Goal: Obtain resource: Download file/media

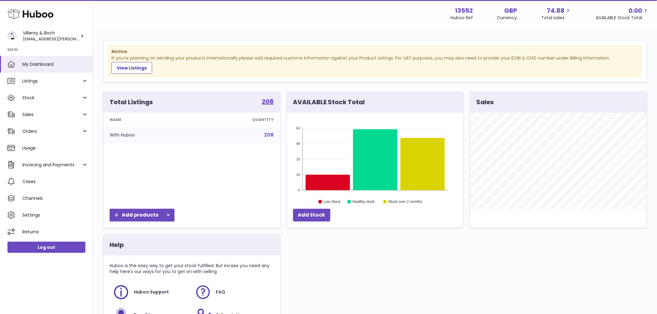
scroll to position [97, 176]
click at [48, 100] on span "Stock" at bounding box center [51, 98] width 59 height 6
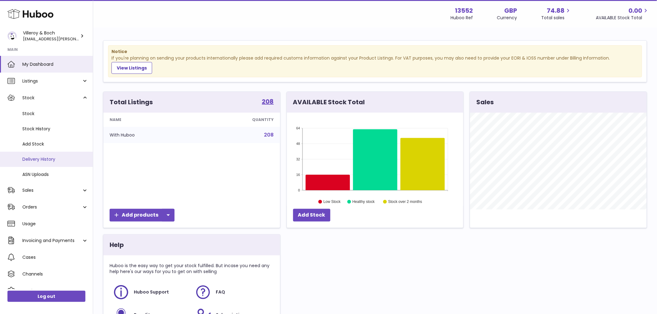
click at [29, 162] on span "Delivery History" at bounding box center [55, 159] width 66 height 6
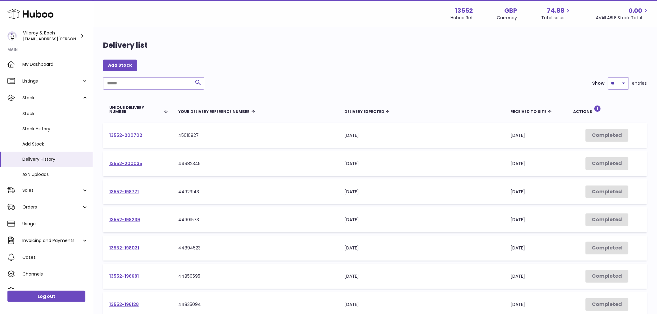
click at [125, 136] on link "13552-200702" at bounding box center [125, 135] width 33 height 6
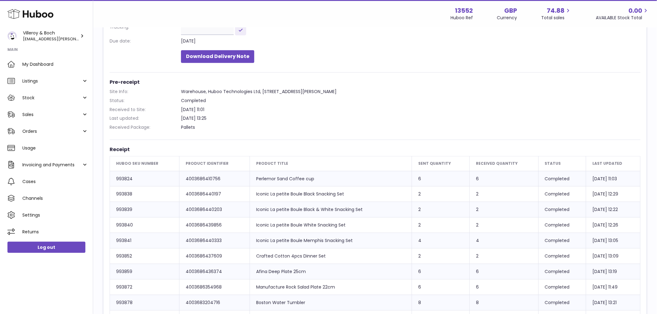
scroll to position [98, 0]
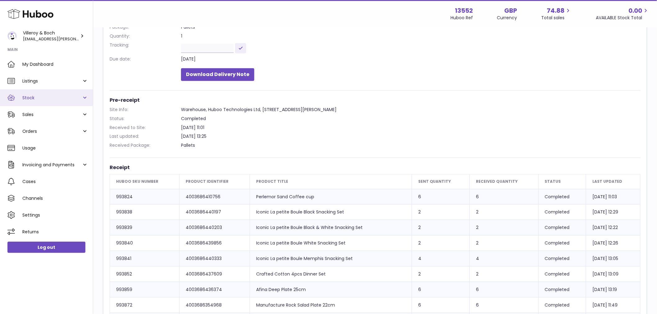
click at [35, 97] on span "Stock" at bounding box center [51, 98] width 59 height 6
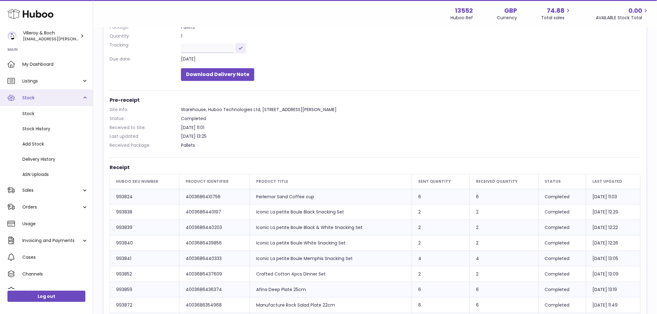
click at [35, 97] on span "Stock" at bounding box center [51, 98] width 59 height 6
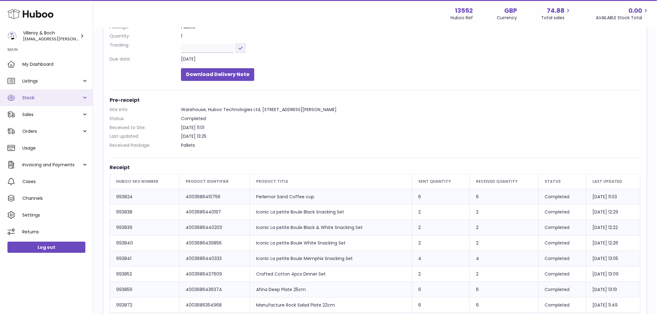
click at [35, 97] on span "Stock" at bounding box center [51, 98] width 59 height 6
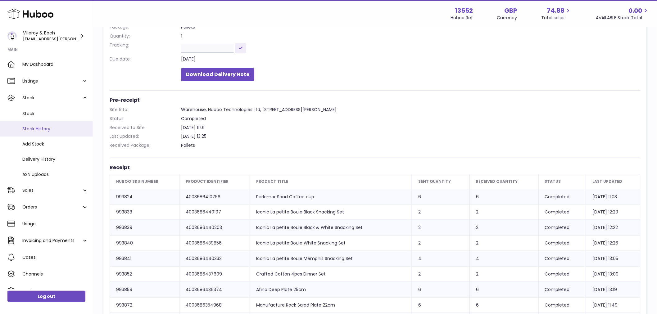
click at [38, 125] on link "Stock History" at bounding box center [46, 128] width 93 height 15
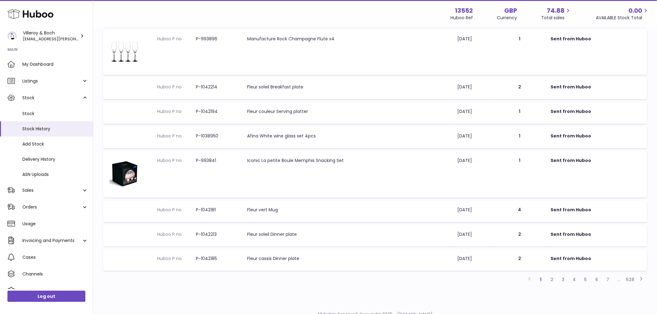
scroll to position [157, 0]
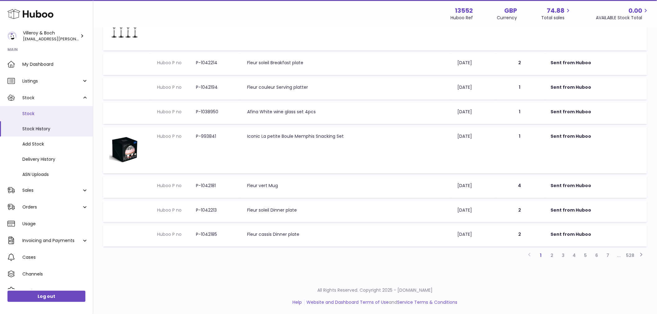
click at [31, 111] on span "Stock" at bounding box center [55, 114] width 66 height 6
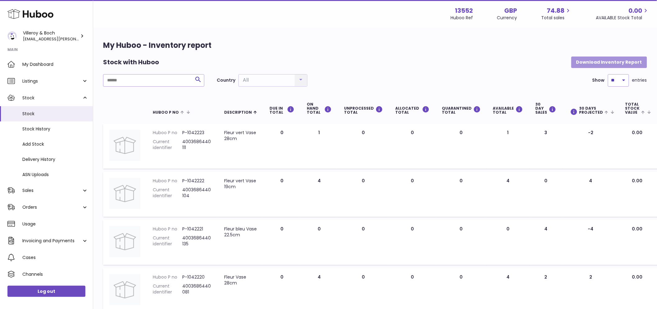
click at [598, 63] on button "Download Inventory Report" at bounding box center [609, 62] width 76 height 11
click at [122, 80] on input "text" at bounding box center [153, 80] width 101 height 12
type input "******"
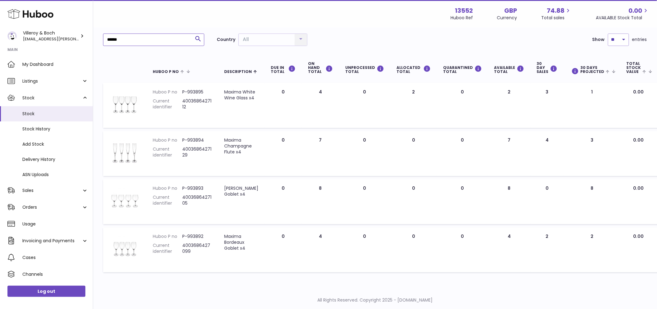
scroll to position [35, 0]
